Goal: Use online tool/utility: Utilize a website feature to perform a specific function

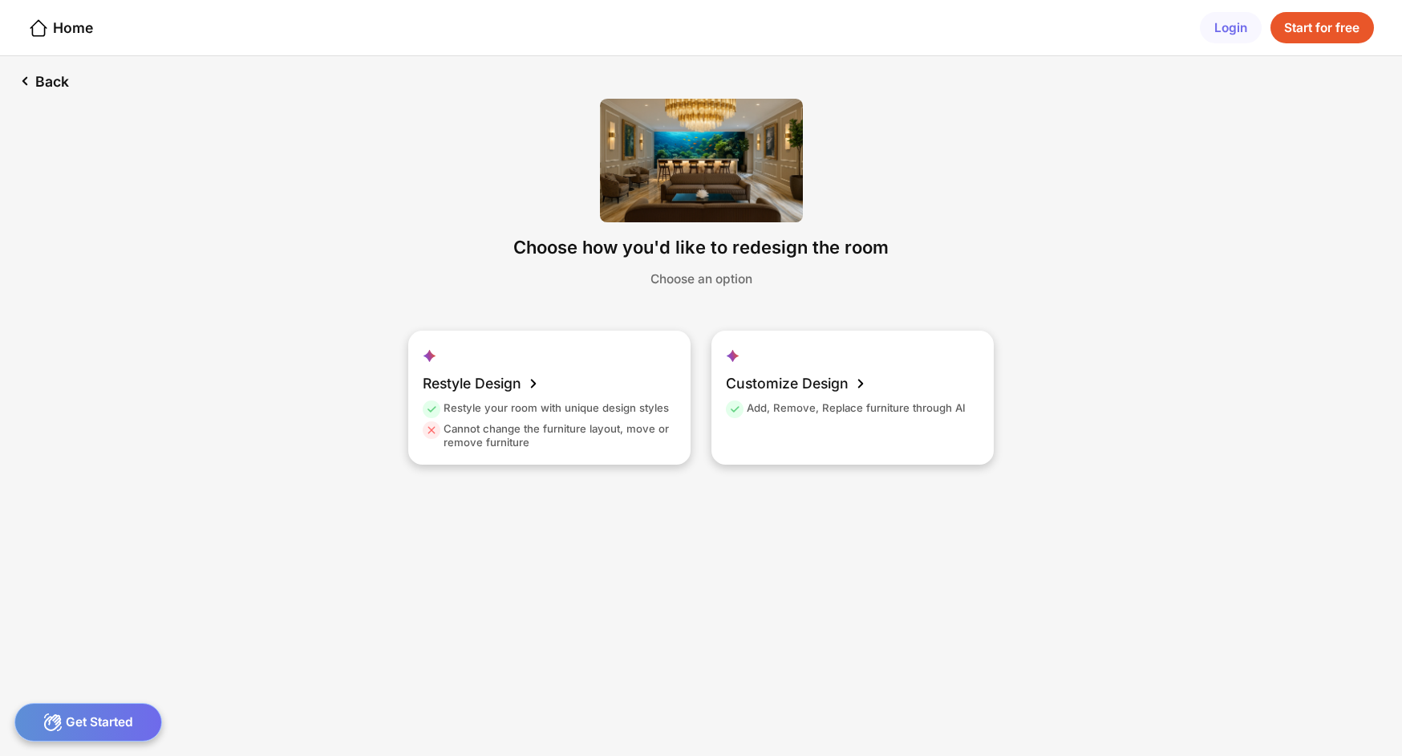
click at [1312, 27] on div "Start for free" at bounding box center [1322, 28] width 103 height 32
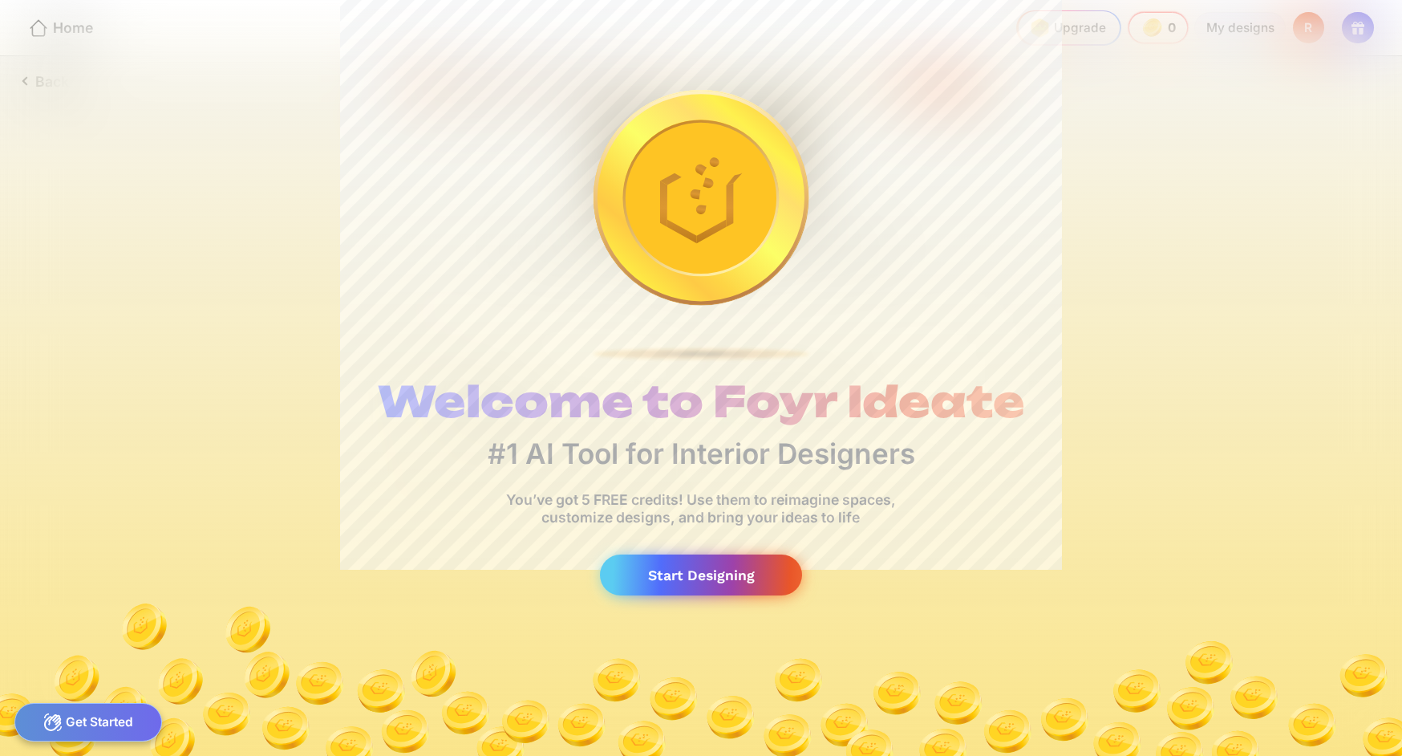
click at [719, 574] on div "Start Designing" at bounding box center [701, 574] width 202 height 41
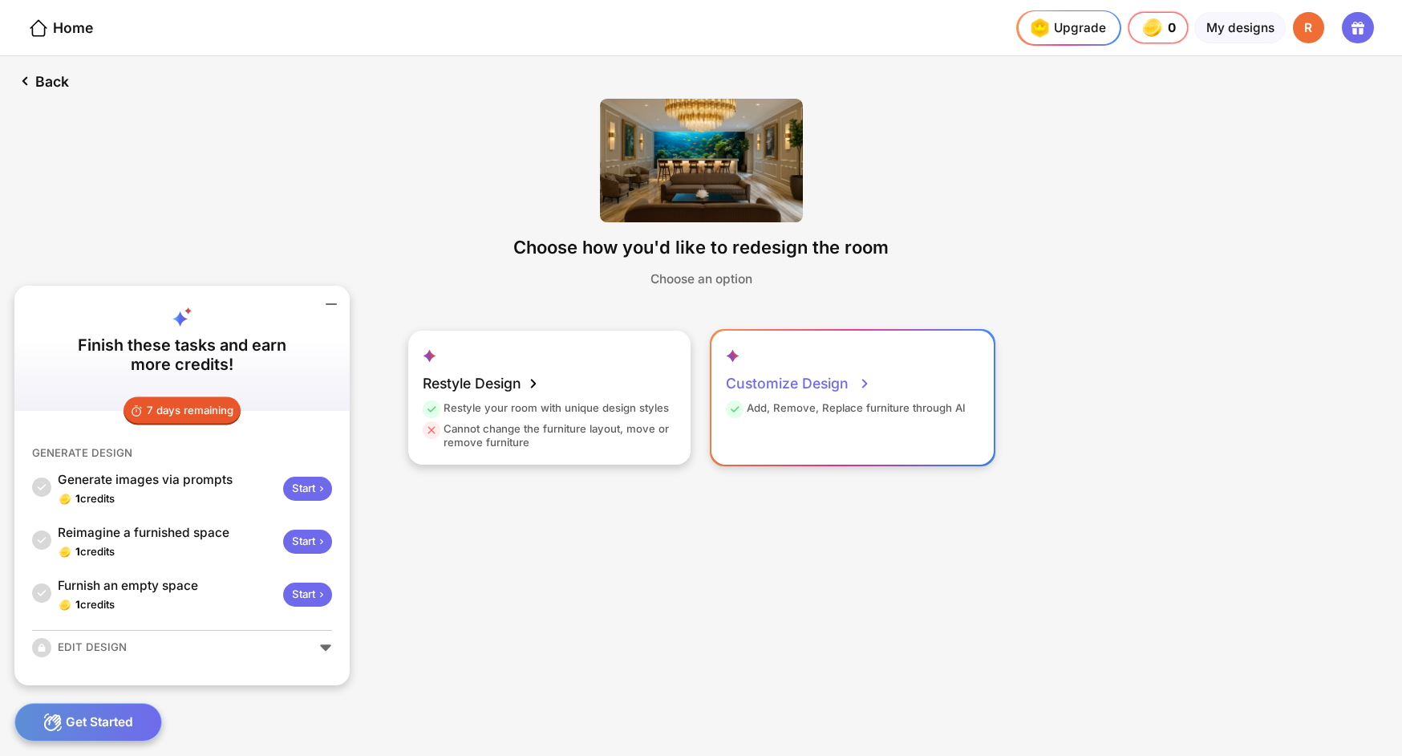
click at [865, 408] on div "Add, Remove, Replace furniture through AI" at bounding box center [846, 411] width 240 height 21
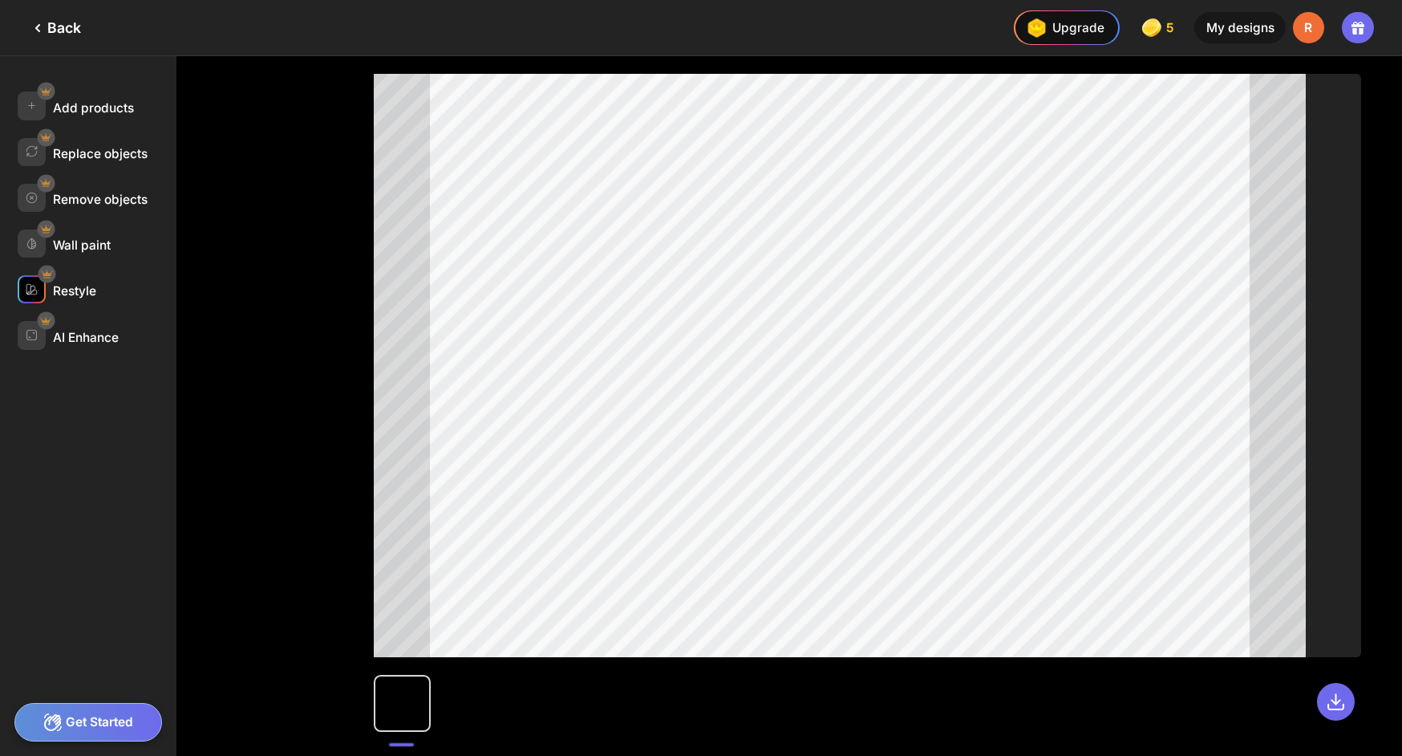
click at [86, 286] on div "Restyle" at bounding box center [74, 290] width 43 height 15
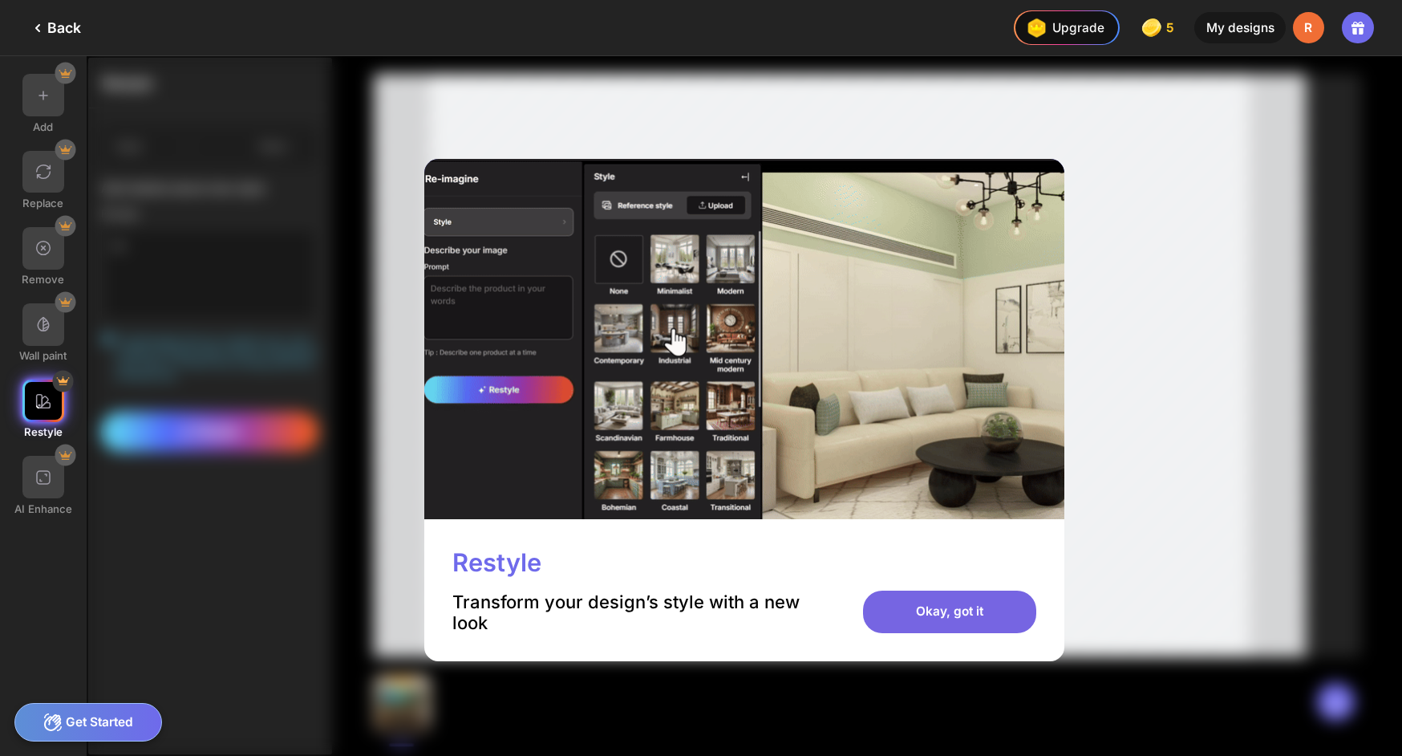
click at [927, 607] on div "Okay, got it" at bounding box center [949, 611] width 173 height 43
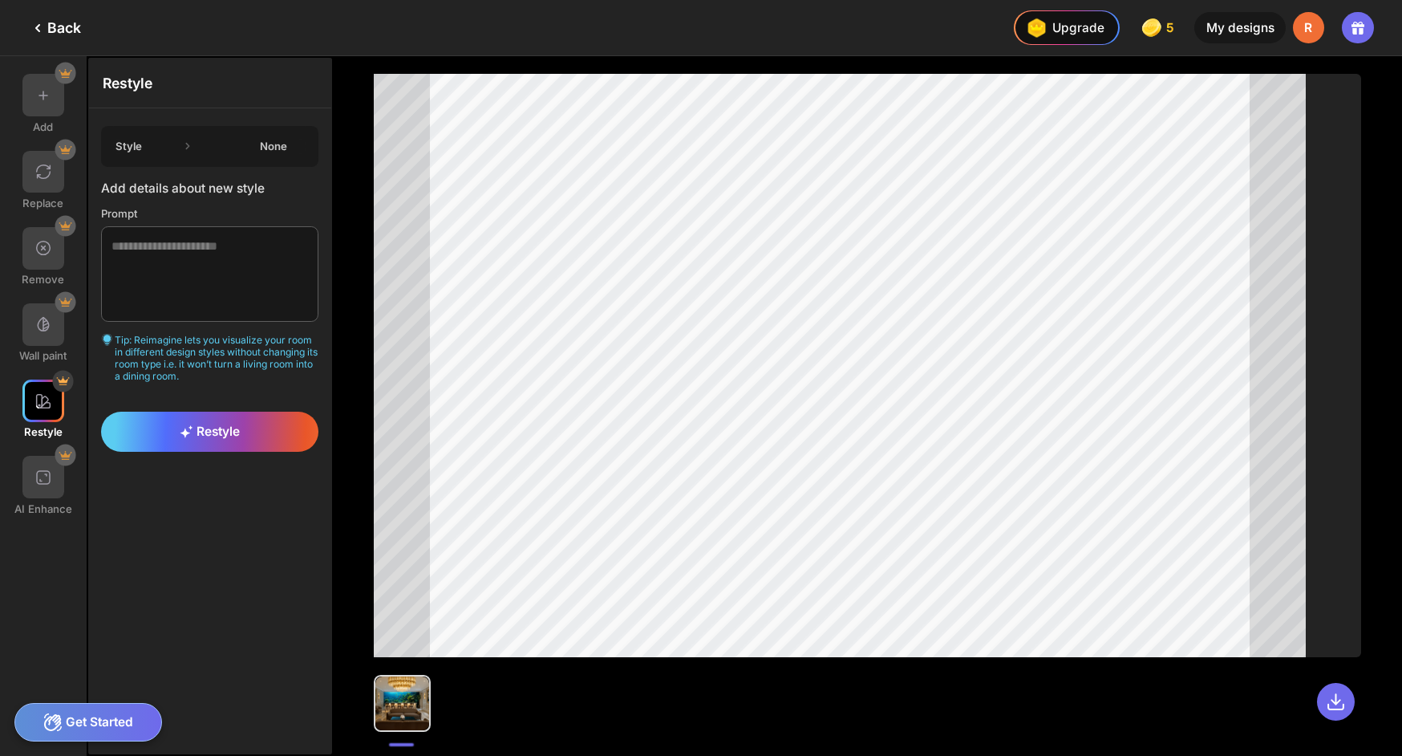
click at [189, 146] on icon at bounding box center [188, 146] width 16 height 16
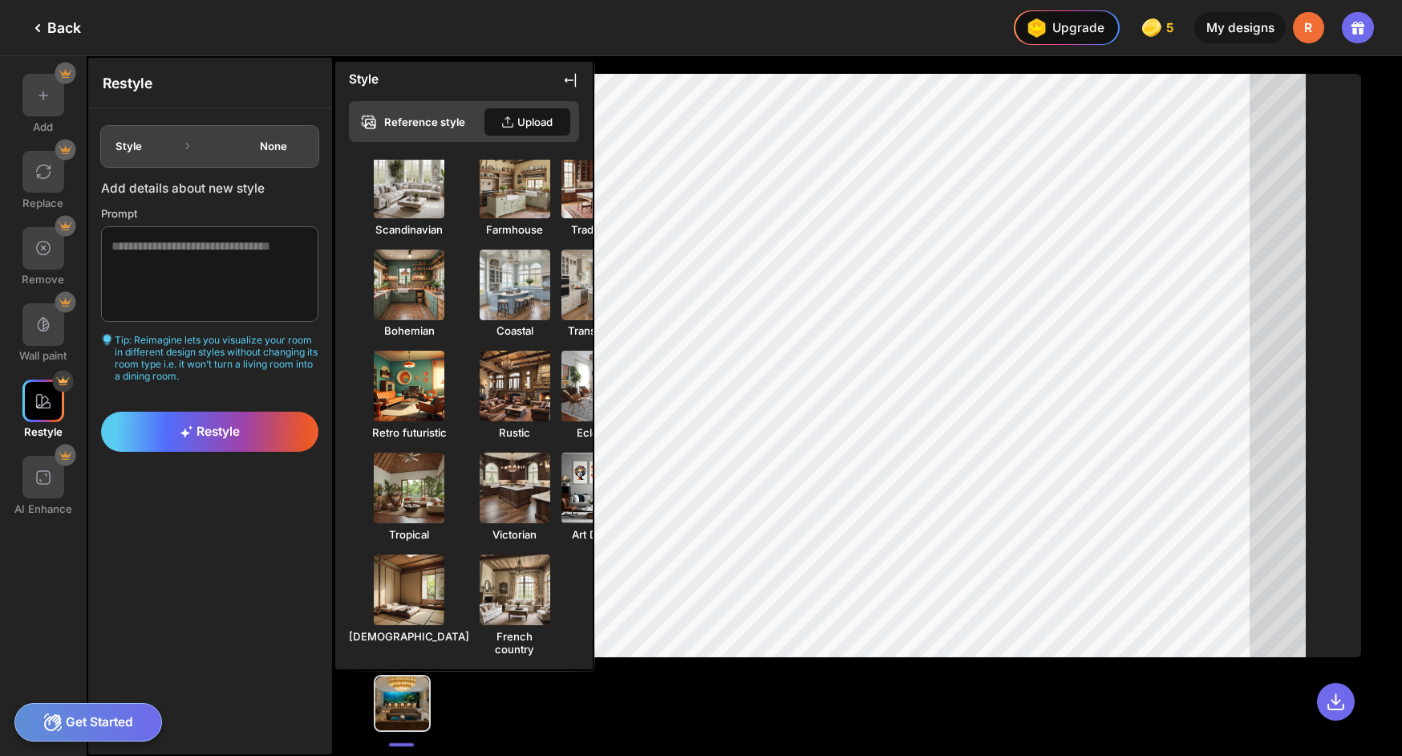
scroll to position [245, 0]
click at [49, 489] on div at bounding box center [43, 477] width 43 height 43
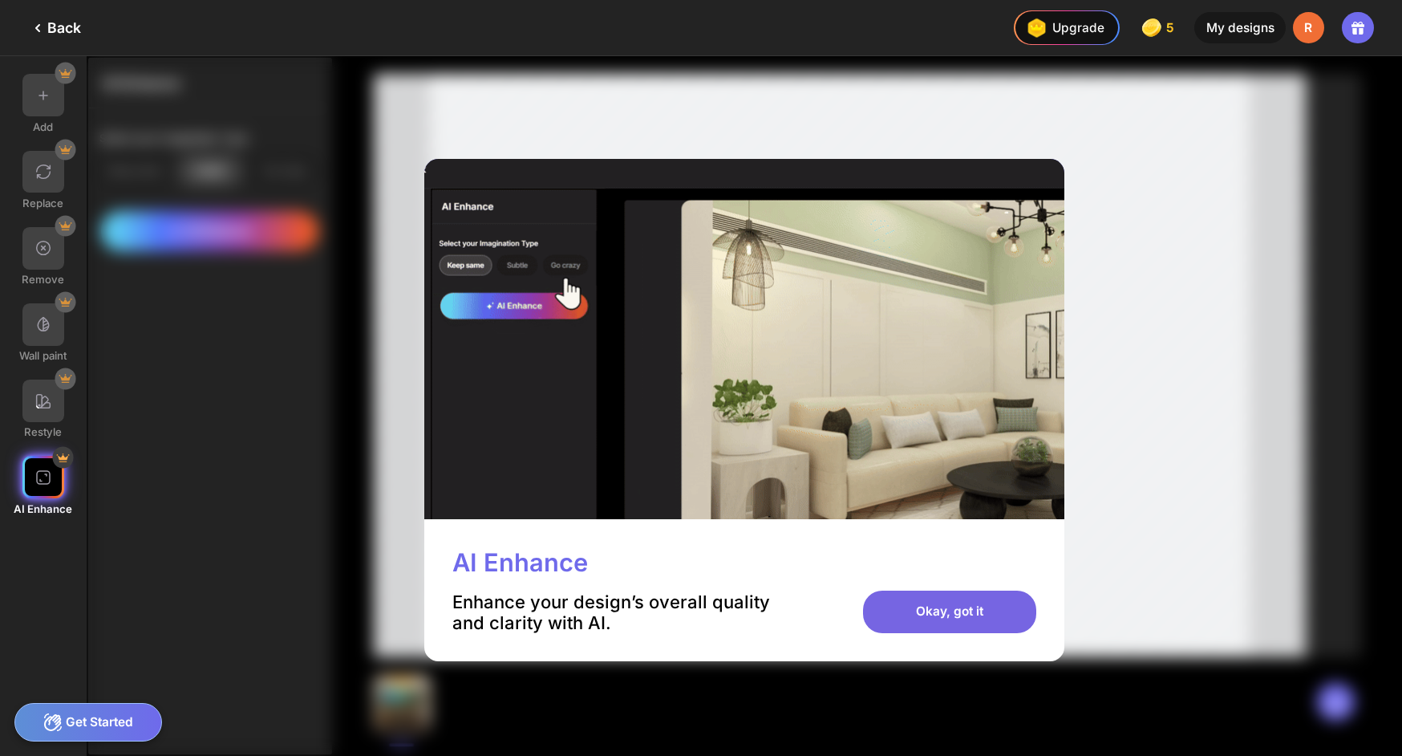
click at [918, 603] on div "Okay, got it" at bounding box center [949, 611] width 173 height 43
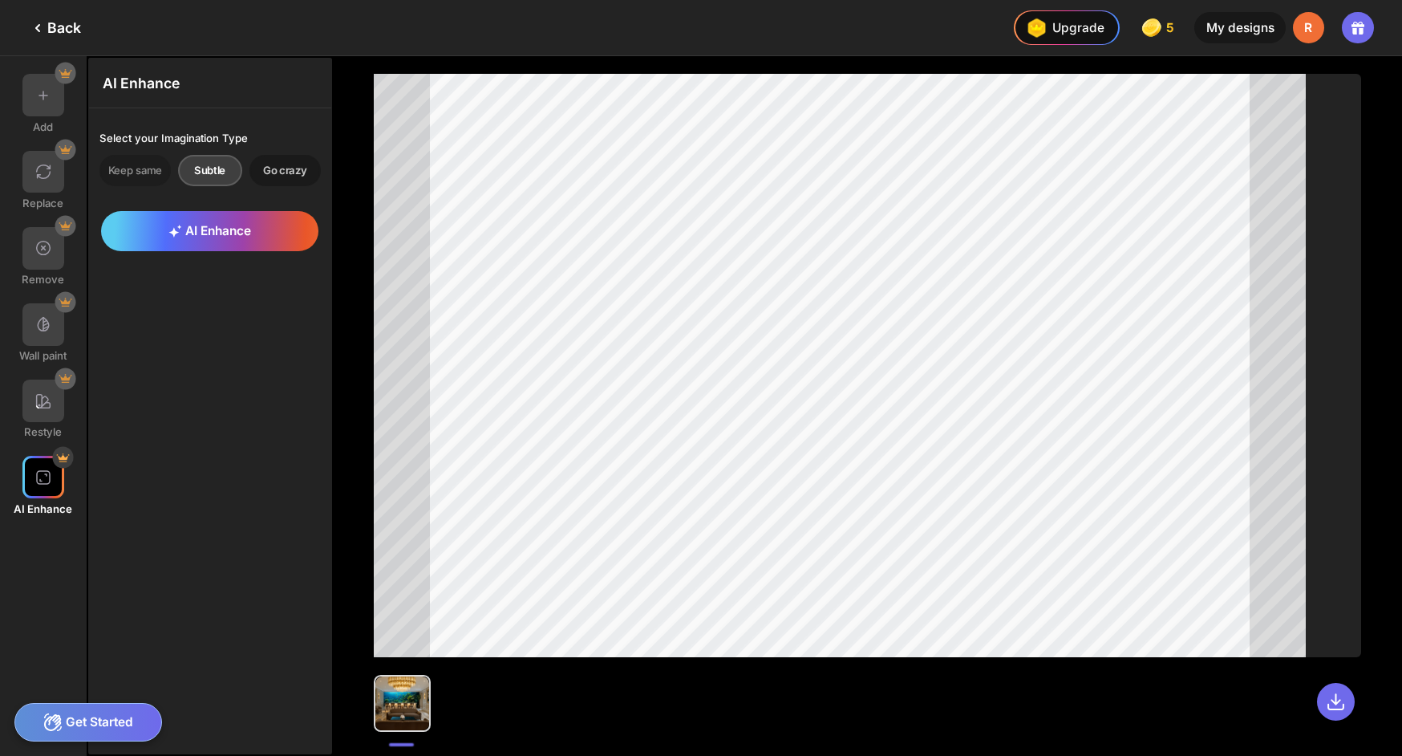
click at [304, 170] on div "Go crazy" at bounding box center [284, 170] width 71 height 31
click at [236, 224] on span "AI Enhance" at bounding box center [209, 230] width 83 height 15
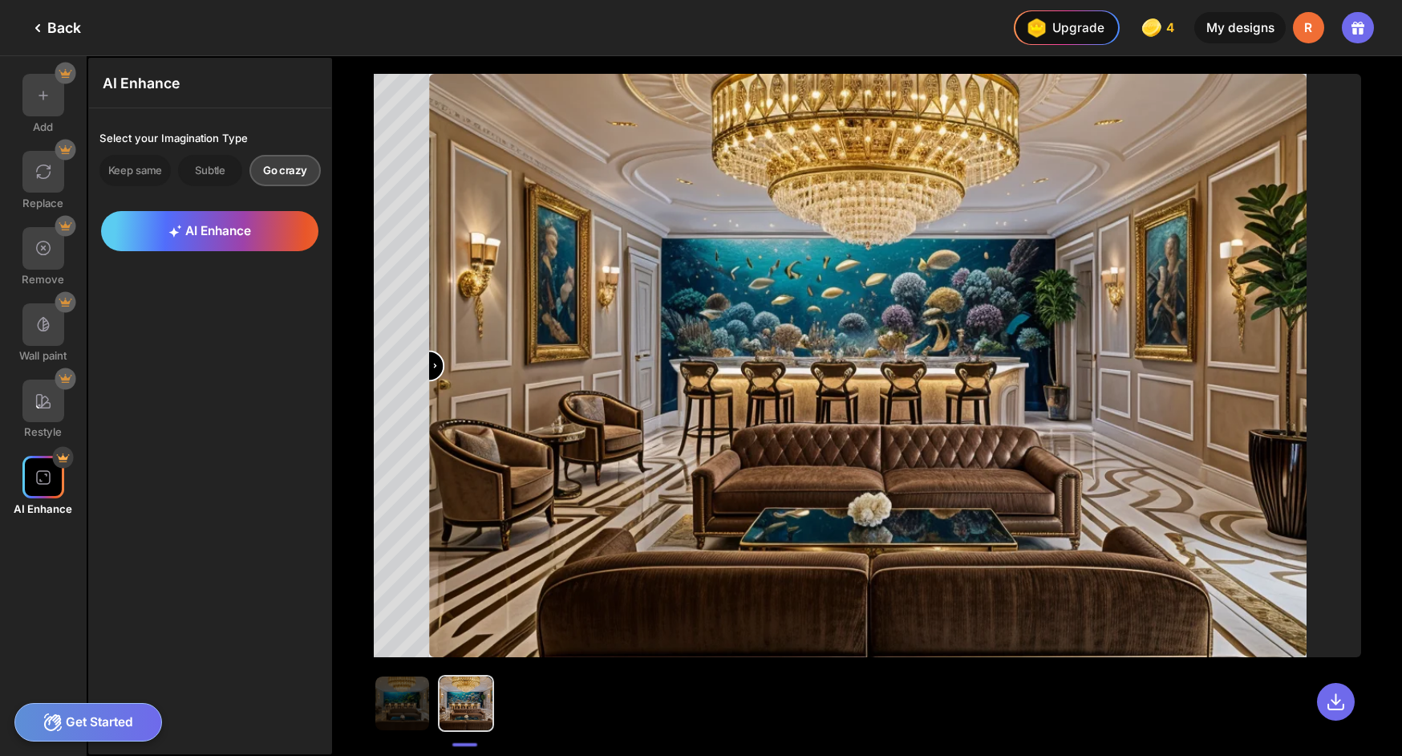
drag, startPoint x: 874, startPoint y: 359, endPoint x: 162, endPoint y: 380, distance: 712.6
type input "*"
click at [431, 380] on input "range" at bounding box center [868, 366] width 875 height 583
